Goal: Check status: Check status

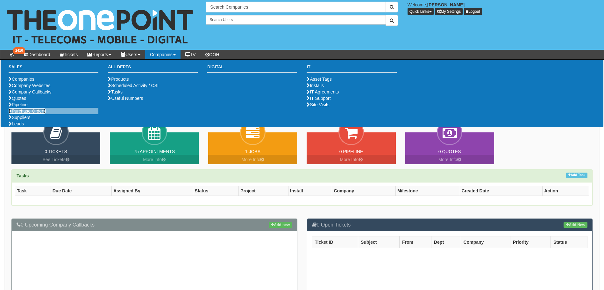
click at [39, 113] on link "Purchase Orders" at bounding box center [27, 110] width 37 height 5
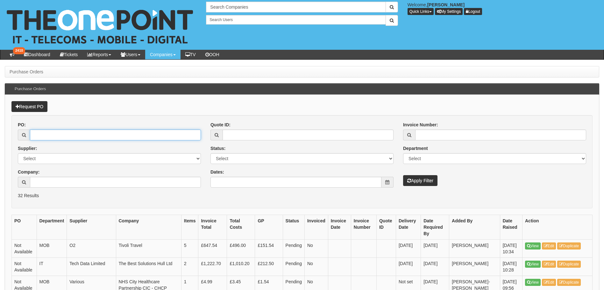
click at [37, 132] on input "PO:" at bounding box center [115, 134] width 171 height 11
type input "19170"
click at [433, 181] on button "Apply Filter" at bounding box center [420, 180] width 34 height 11
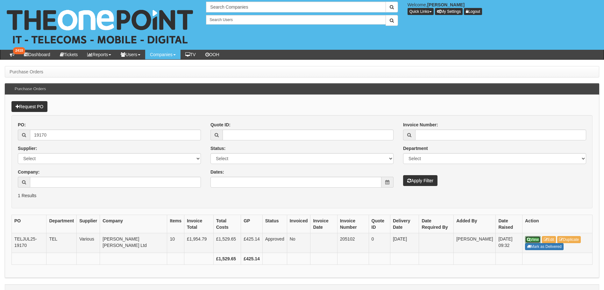
click at [537, 241] on link "View" at bounding box center [533, 239] width 16 height 7
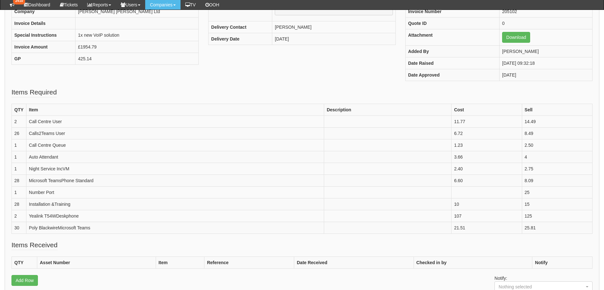
scroll to position [127, 0]
